Goal: Find specific page/section: Find specific page/section

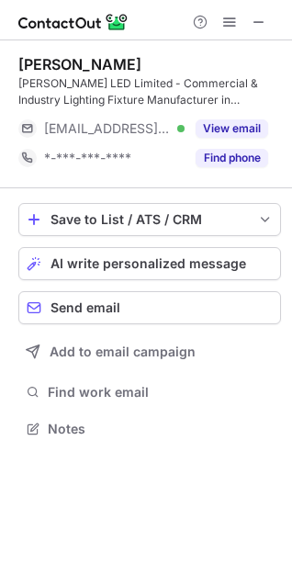
scroll to position [416, 292]
click at [258, 22] on span at bounding box center [259, 22] width 15 height 15
